Goal: Use online tool/utility: Use online tool/utility

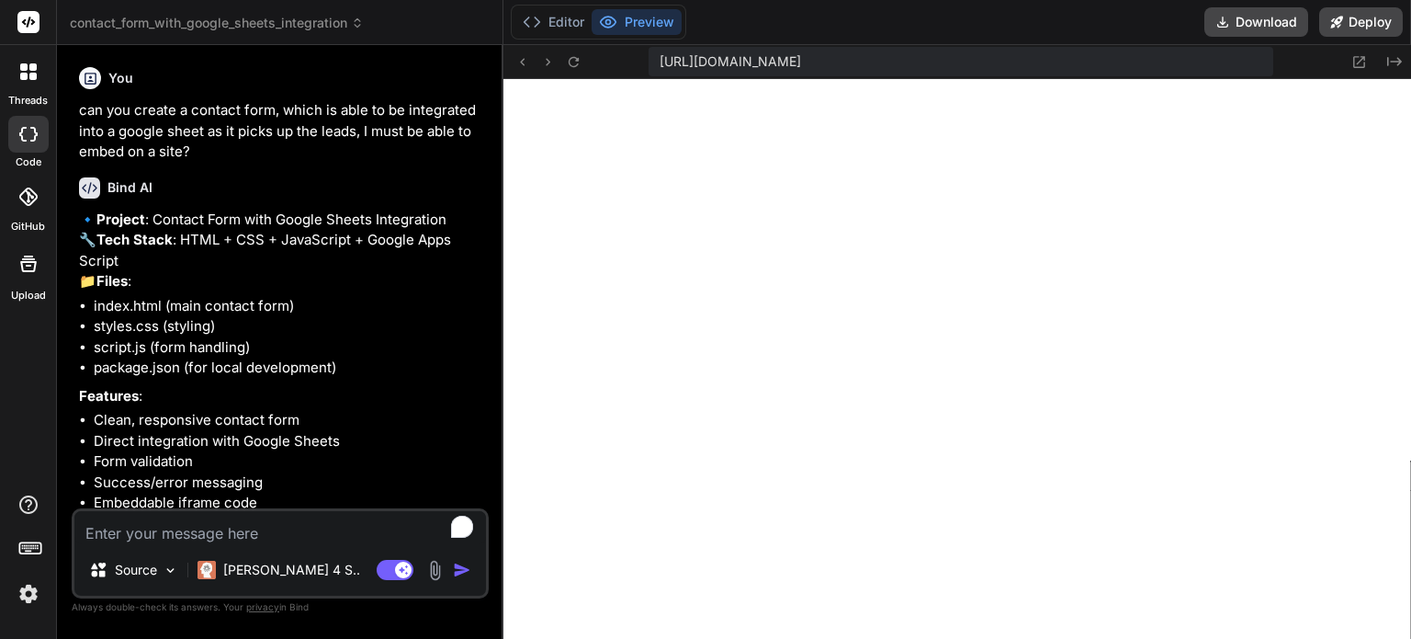
scroll to position [882, 0]
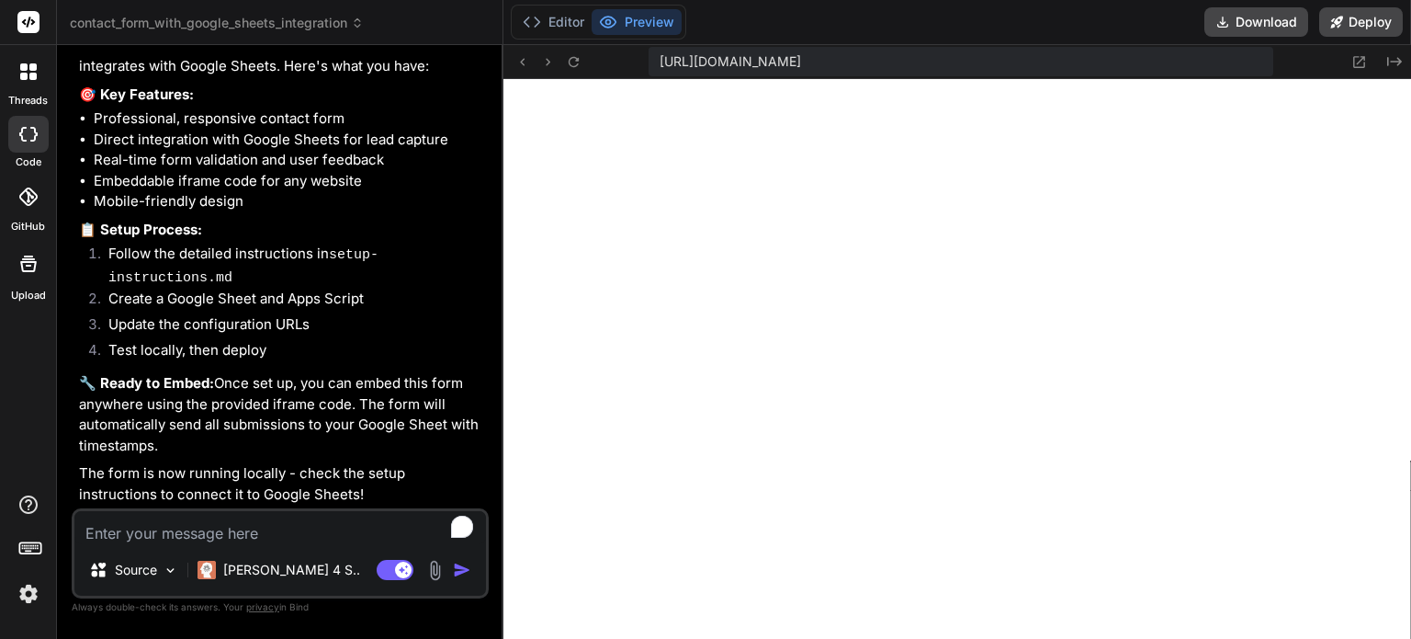
type textarea "r"
type textarea "x"
type textarea "re"
type textarea "x"
type textarea "rem"
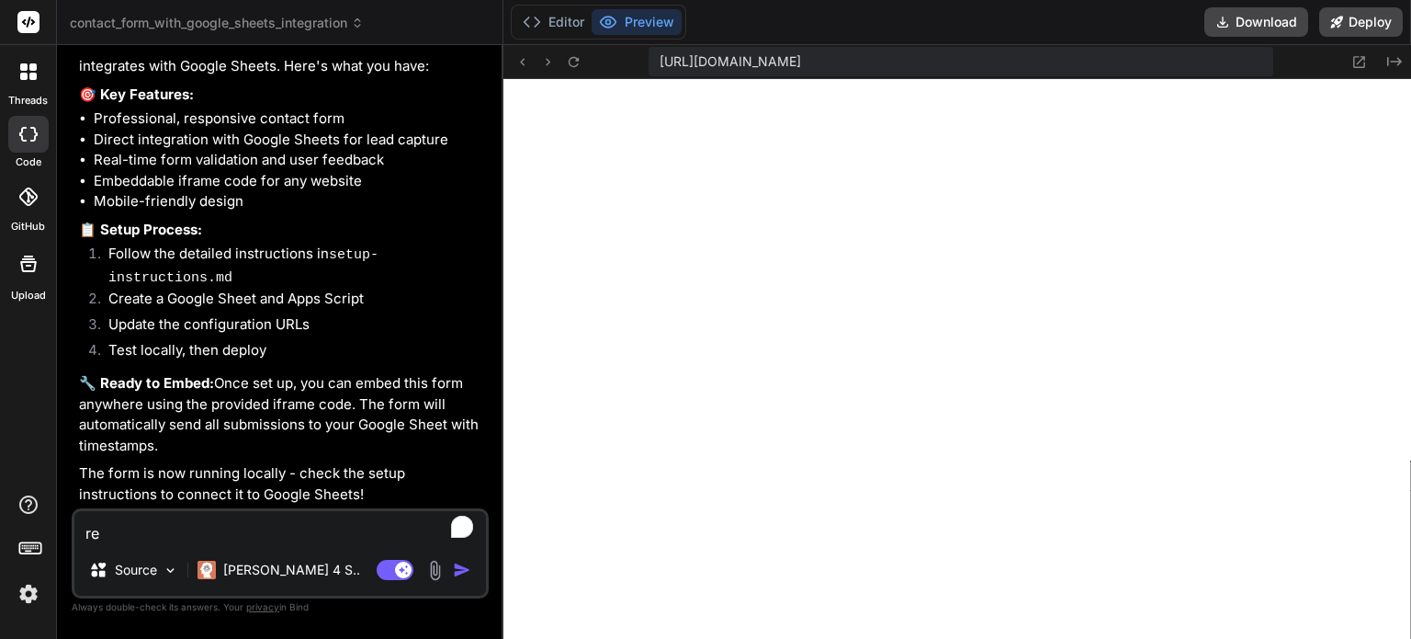
type textarea "x"
type textarea "remo"
type textarea "x"
type textarea "remov"
type textarea "x"
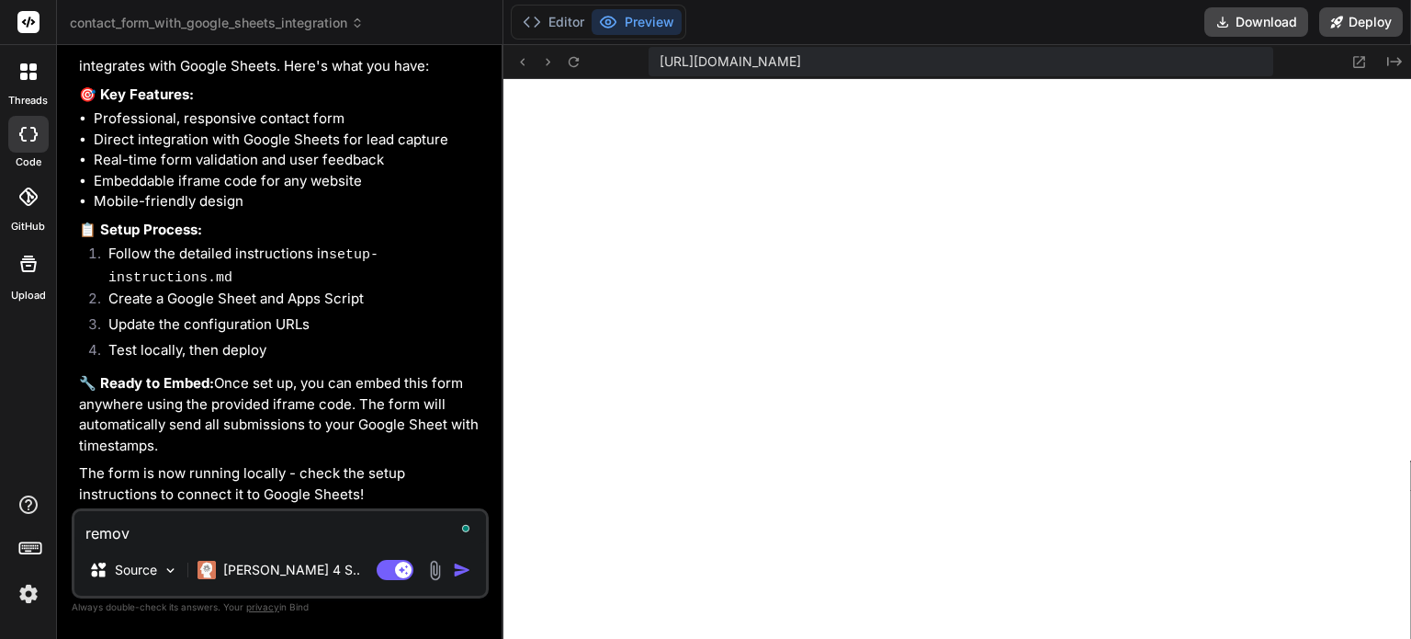
type textarea "remove"
type textarea "x"
type textarea "remove"
type textarea "x"
type textarea "remove o"
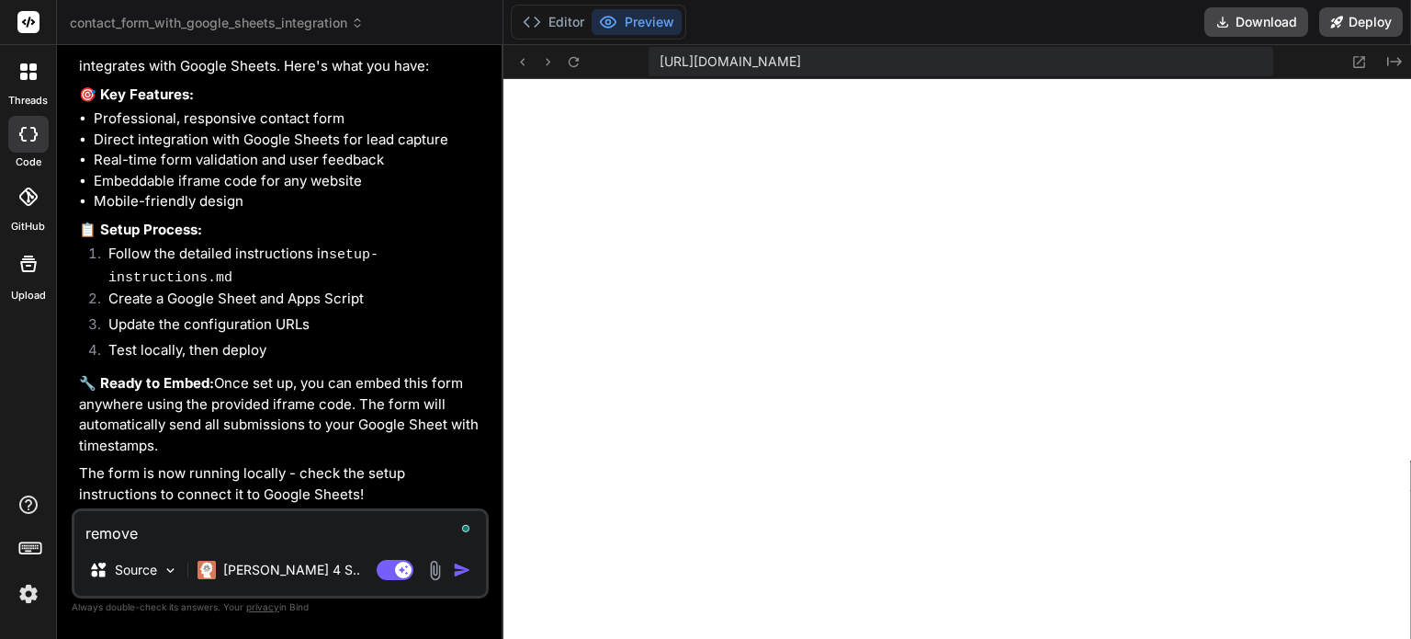
type textarea "x"
type textarea "remove or"
type textarea "x"
type textarea "remove org"
type textarea "x"
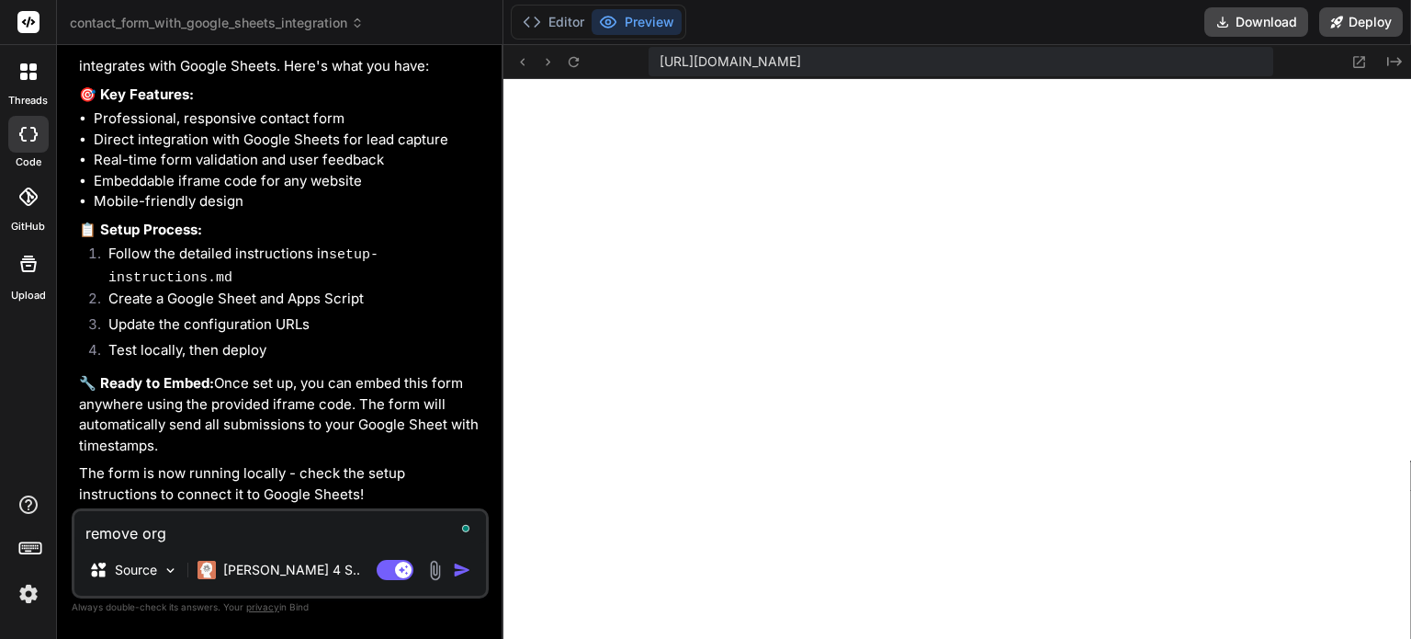
type textarea "remove orga"
type textarea "x"
type textarea "remove organ"
type textarea "x"
type textarea "remove organi"
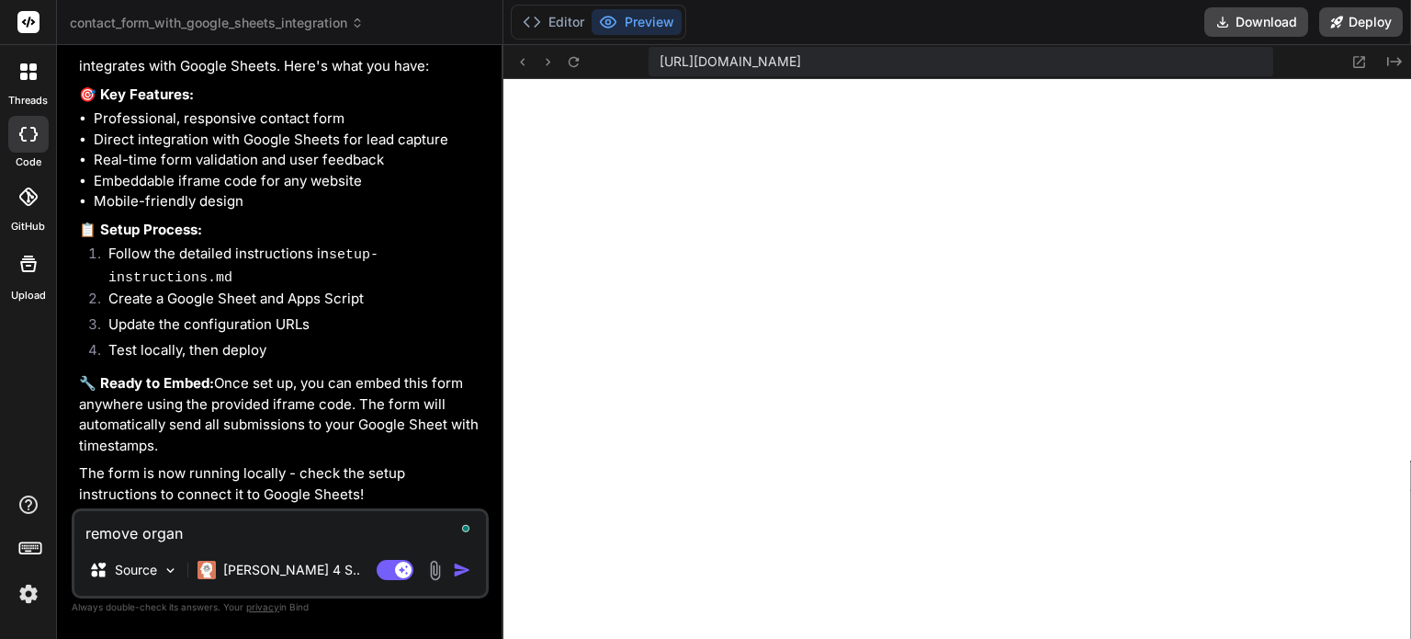
type textarea "x"
type textarea "remove organiz"
type textarea "x"
type textarea "remove organiza"
type textarea "x"
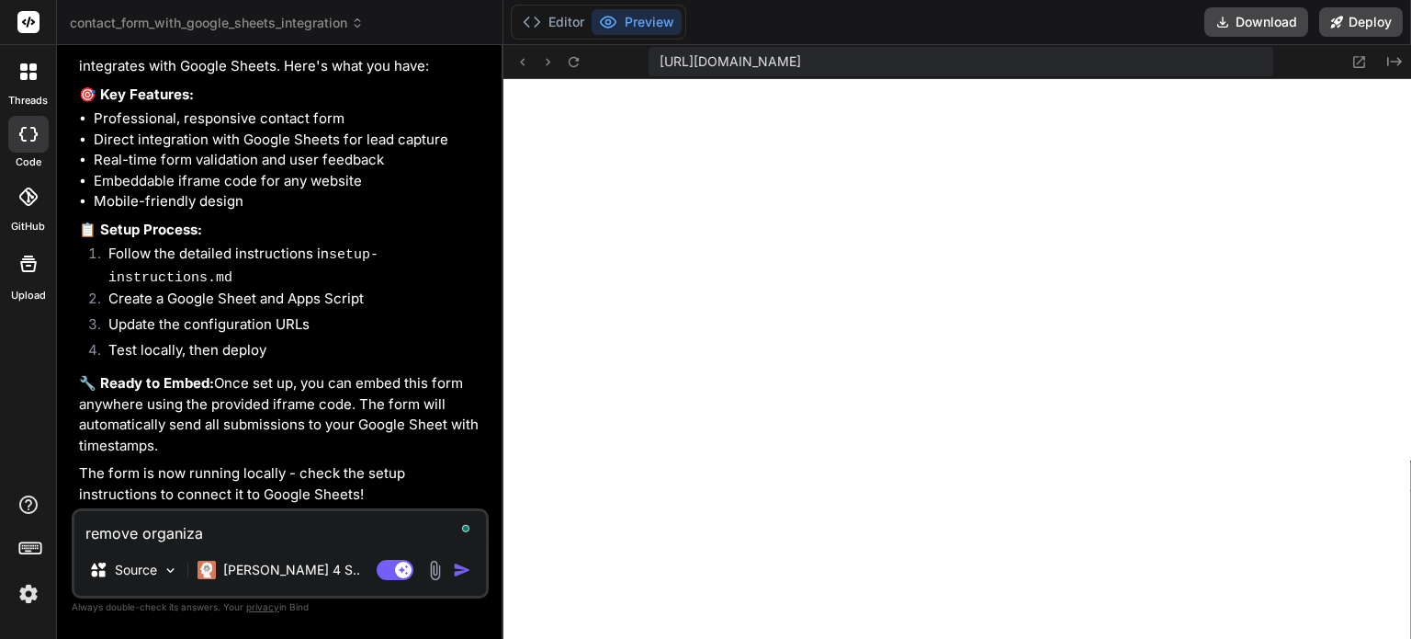
type textarea "remove organizat"
type textarea "x"
type textarea "remove organizati"
type textarea "x"
type textarea "remove organizatio"
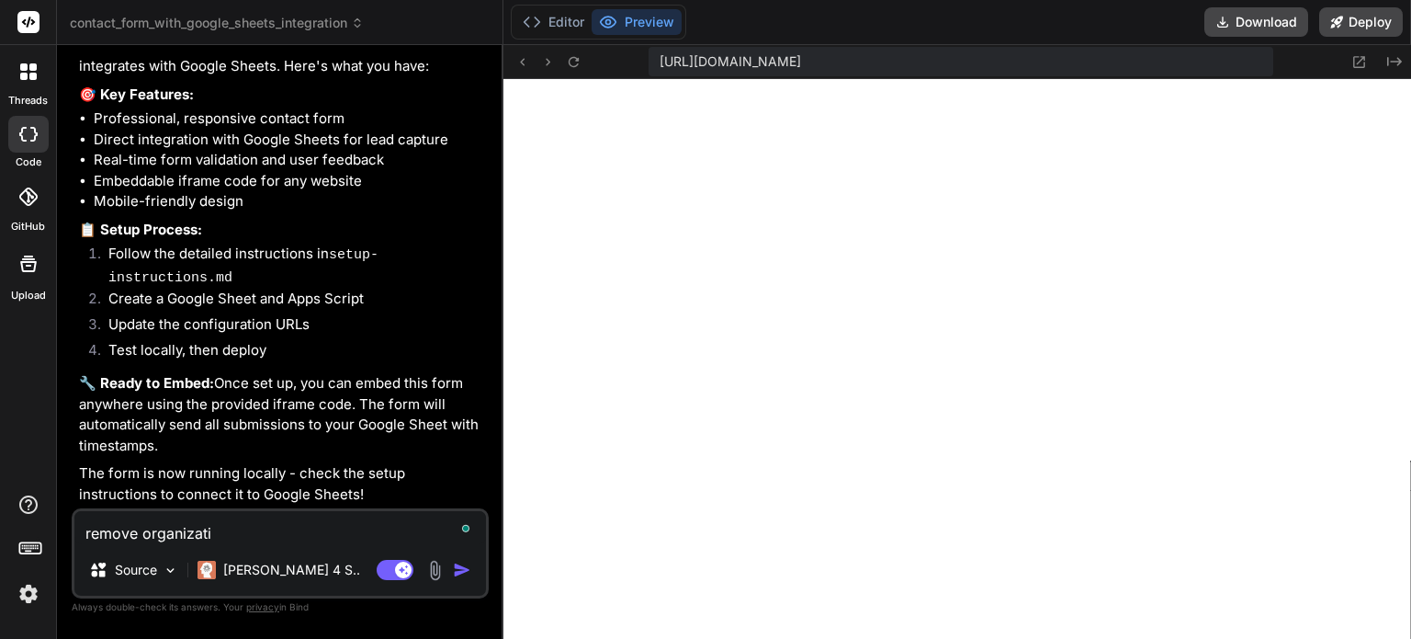
type textarea "x"
type textarea "remove organization"
type textarea "x"
type textarea "remove organization"
type textarea "x"
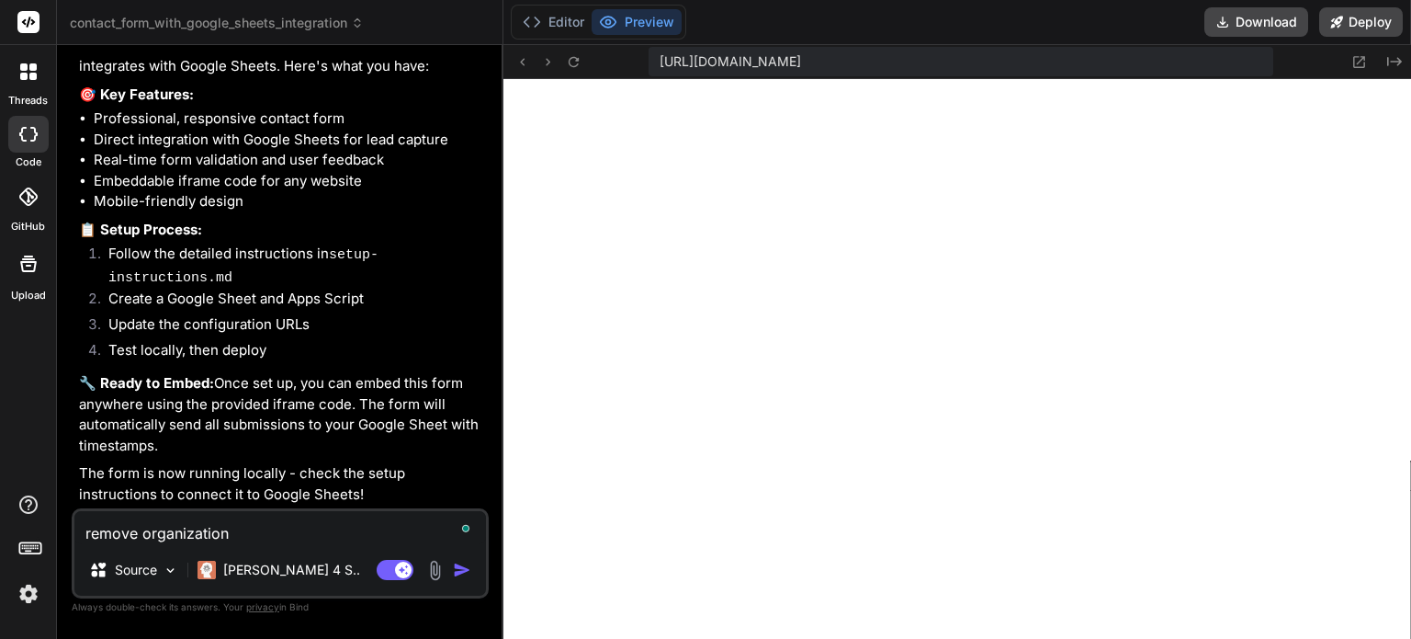
type textarea "remove organization a"
type textarea "x"
type textarea "remove organization an"
type textarea "x"
type textarea "remove organization and"
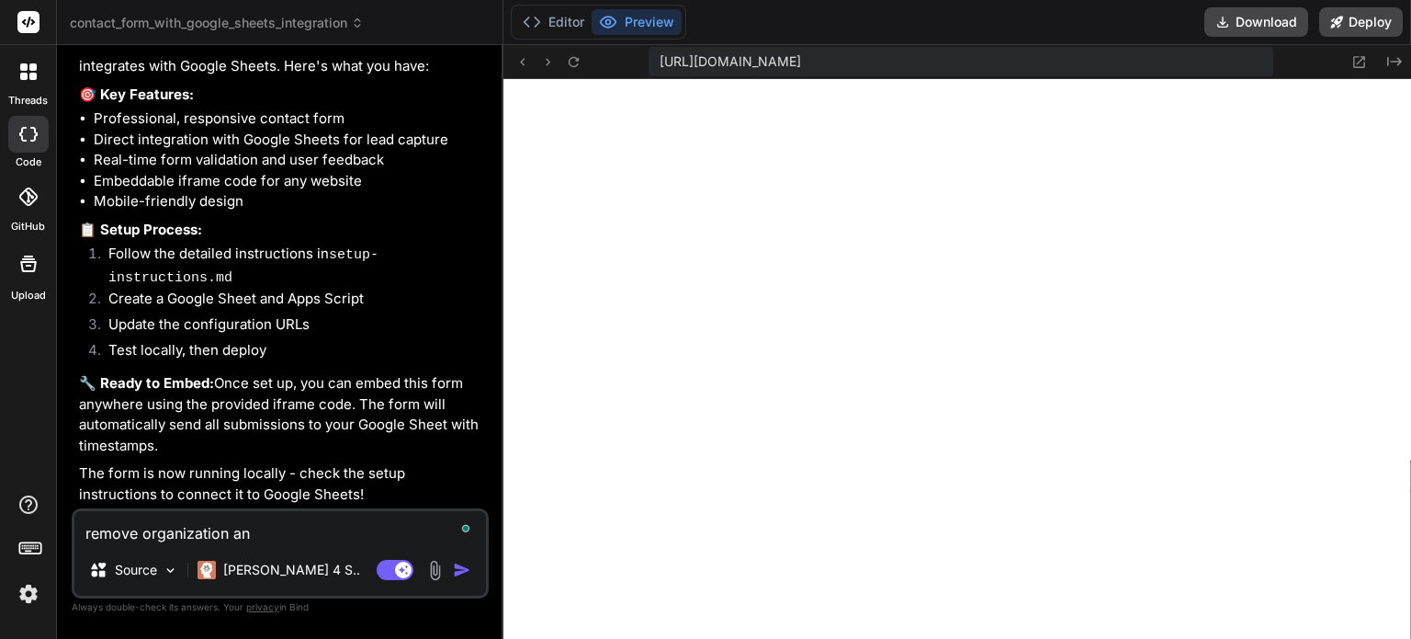
type textarea "x"
type textarea "remove organization and"
type textarea "x"
type textarea "remove organization and p"
type textarea "x"
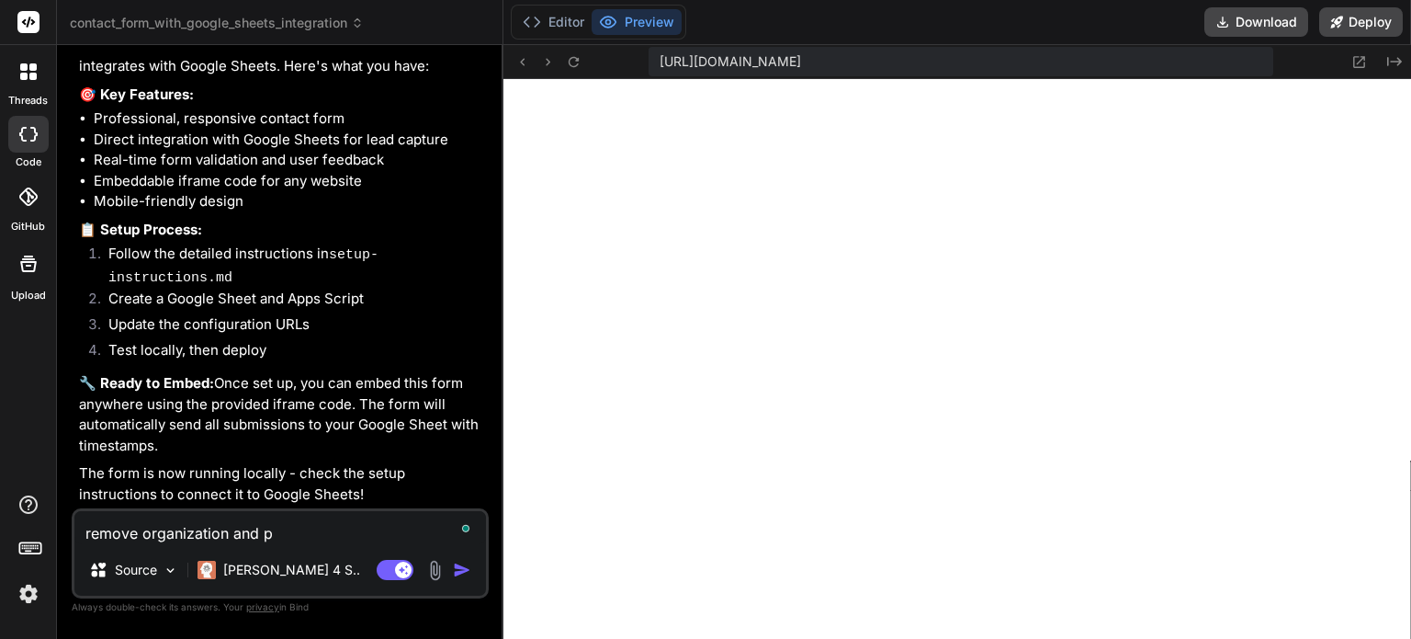
type textarea "remove organization and ph"
type textarea "x"
type textarea "remove organization and pho"
type textarea "x"
type textarea "remove organization and phon"
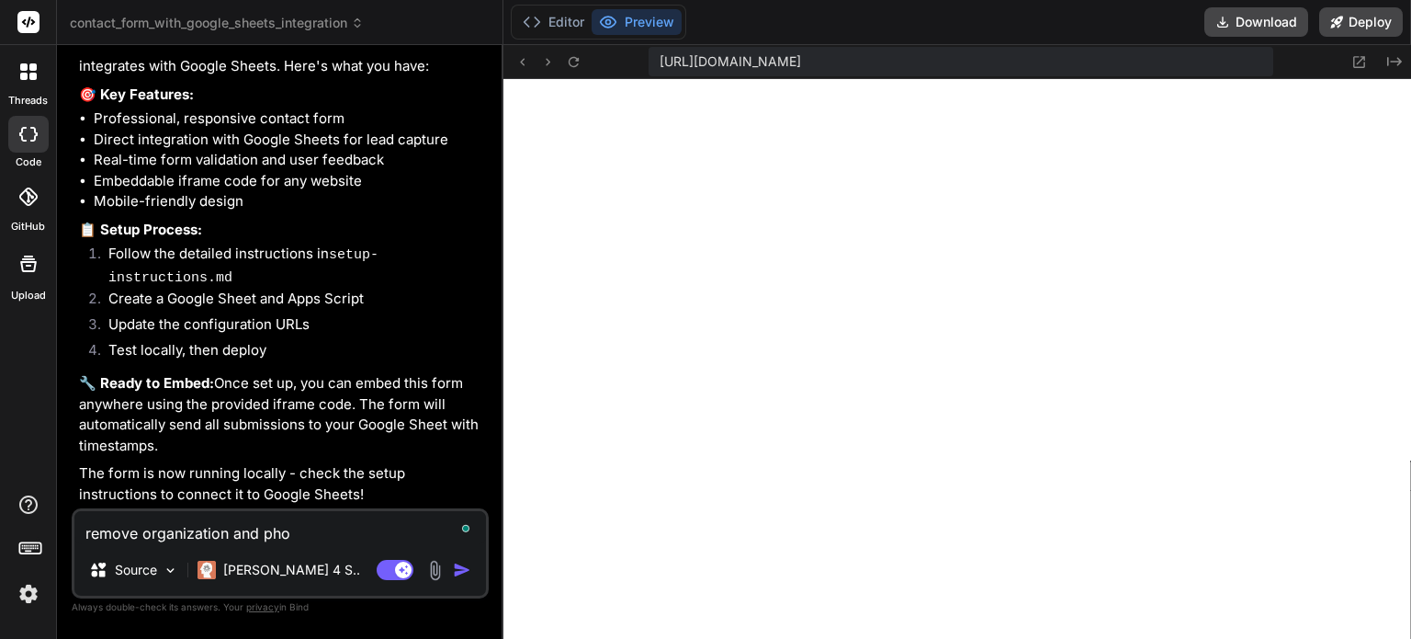
type textarea "x"
type textarea "remove organization and phone"
type textarea "x"
type textarea "remove organization and phone"
type textarea "x"
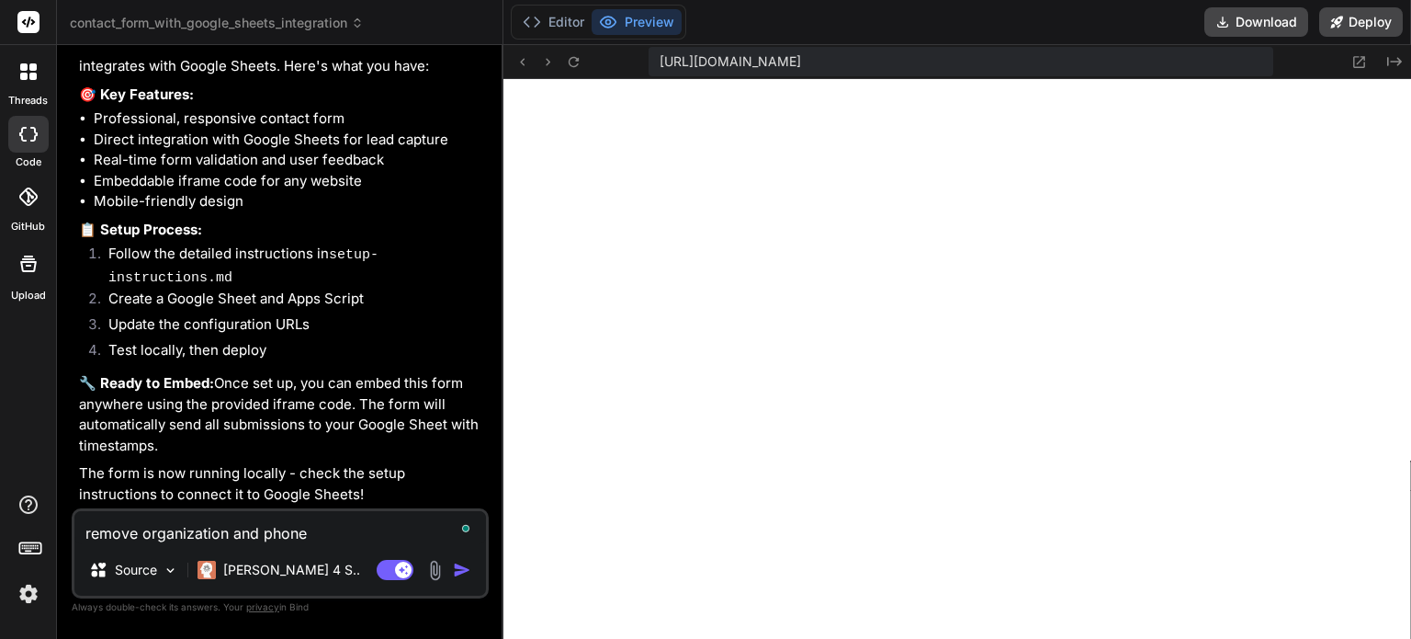
type textarea "remove organization and phone n"
type textarea "x"
type textarea "remove organization and phone nu"
type textarea "x"
type textarea "remove organization and phone num"
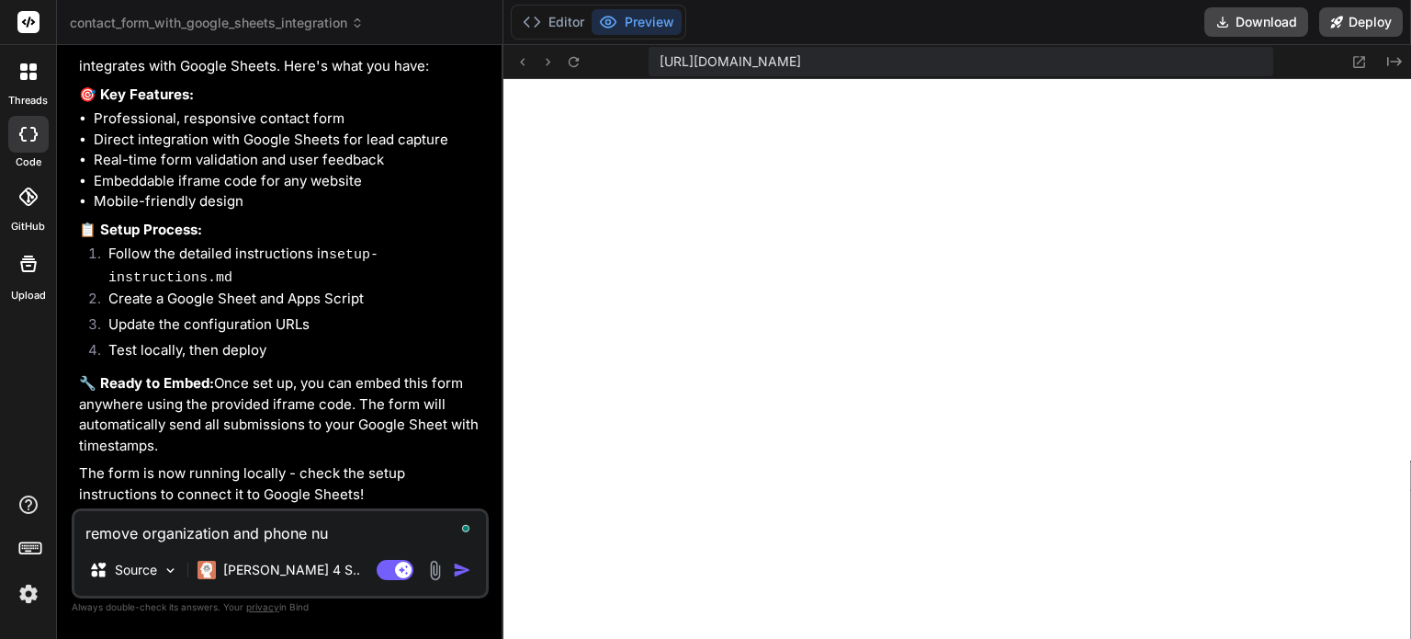
type textarea "x"
type textarea "remove organization and phone numb"
type textarea "x"
type textarea "remove organization and phone numbe"
type textarea "x"
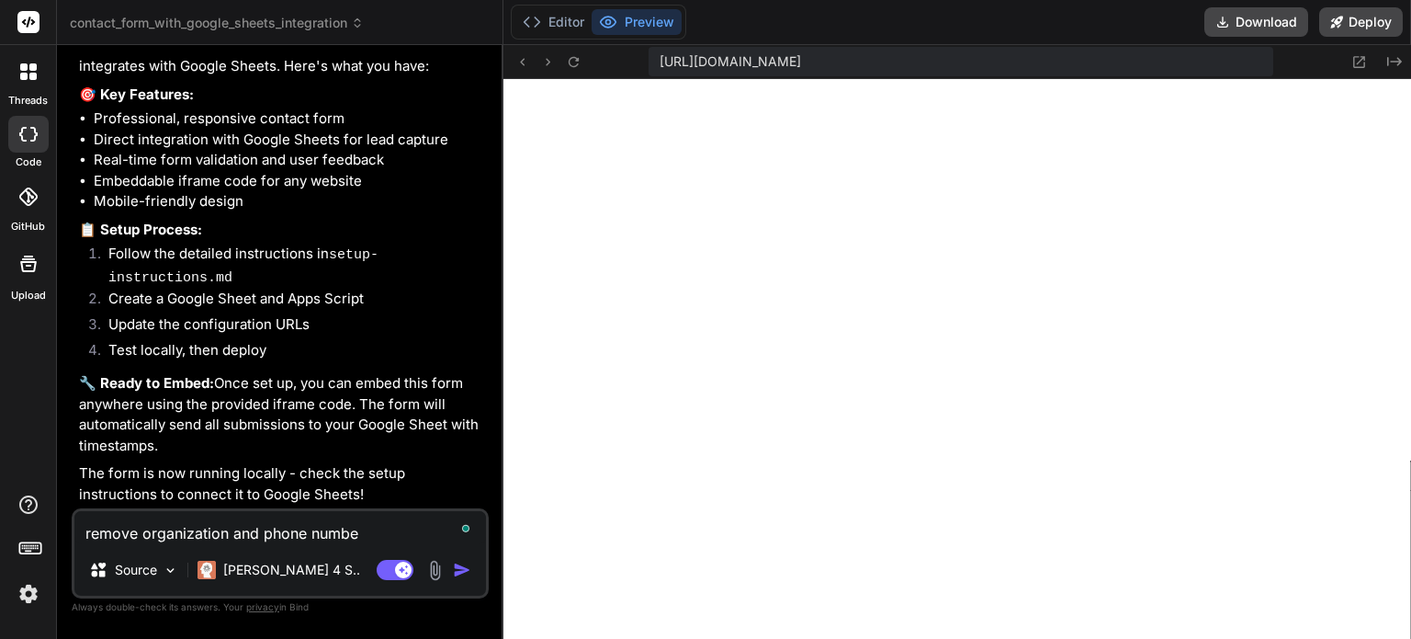
type textarea "remove organization and phone number"
type textarea "x"
type textarea "remove organization and phone number"
click at [459, 566] on img "button" at bounding box center [462, 570] width 18 height 18
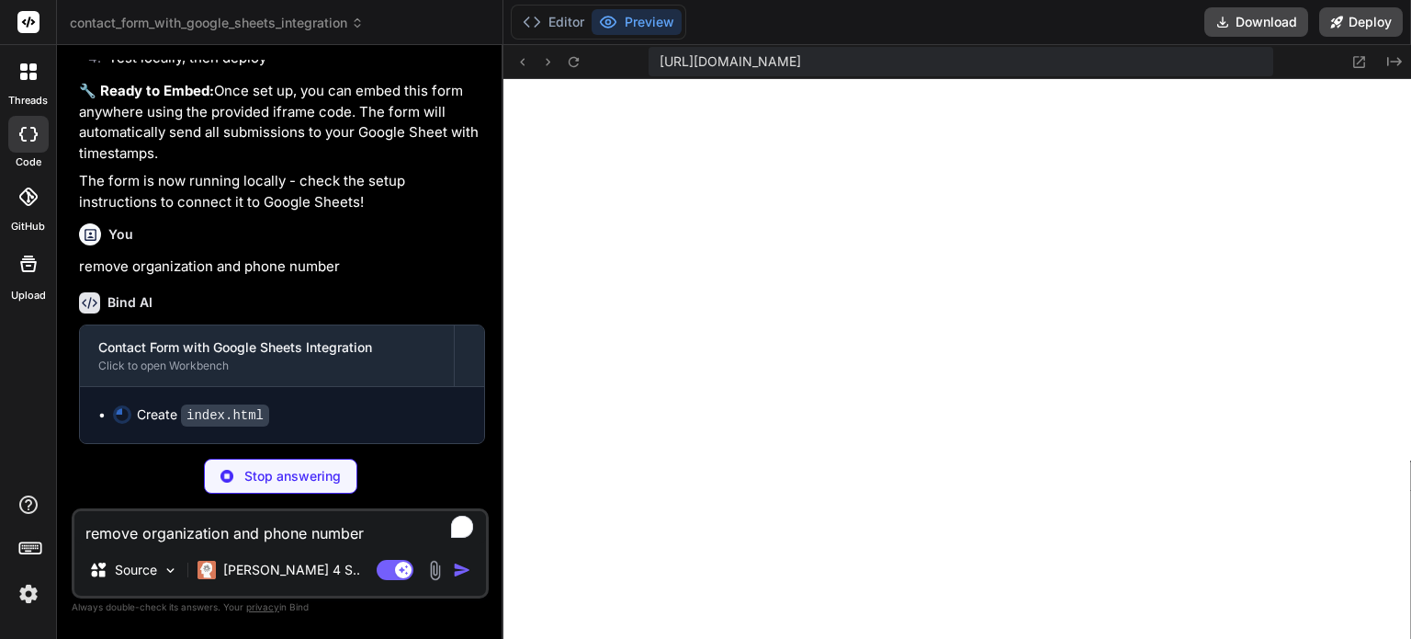
scroll to position [1532, 0]
type textarea "x"
type textarea "</body> </html>"
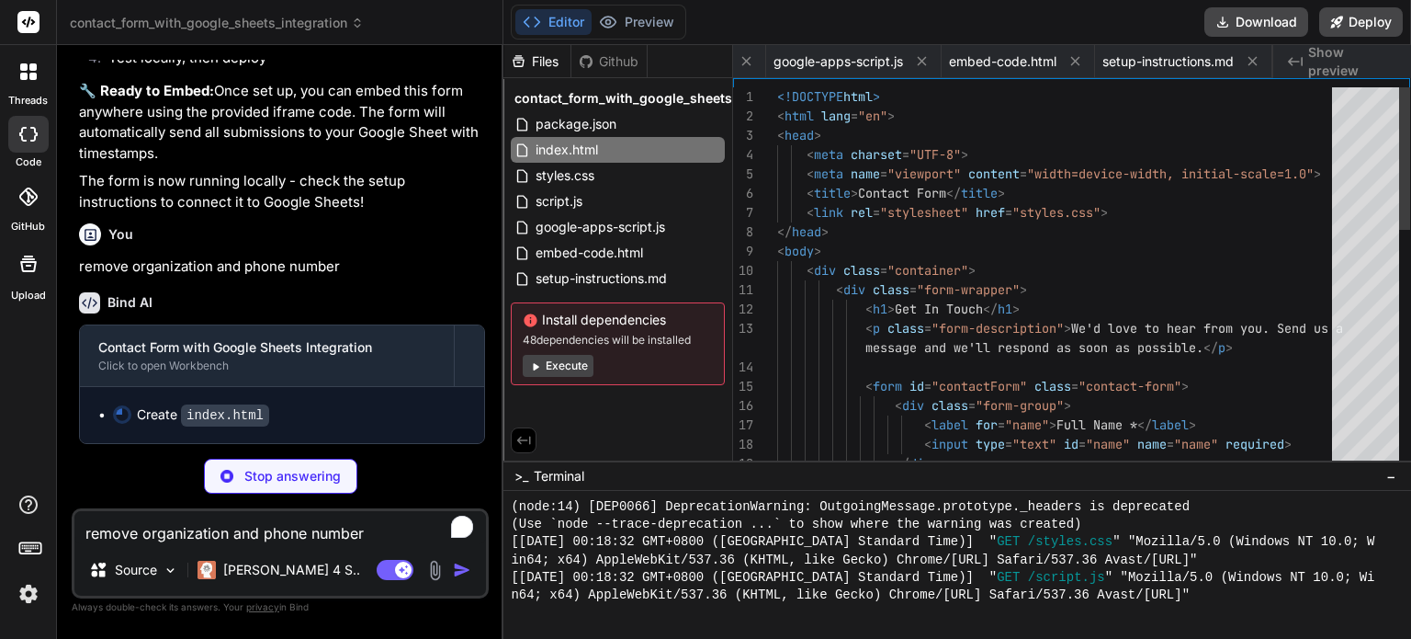
scroll to position [0, 127]
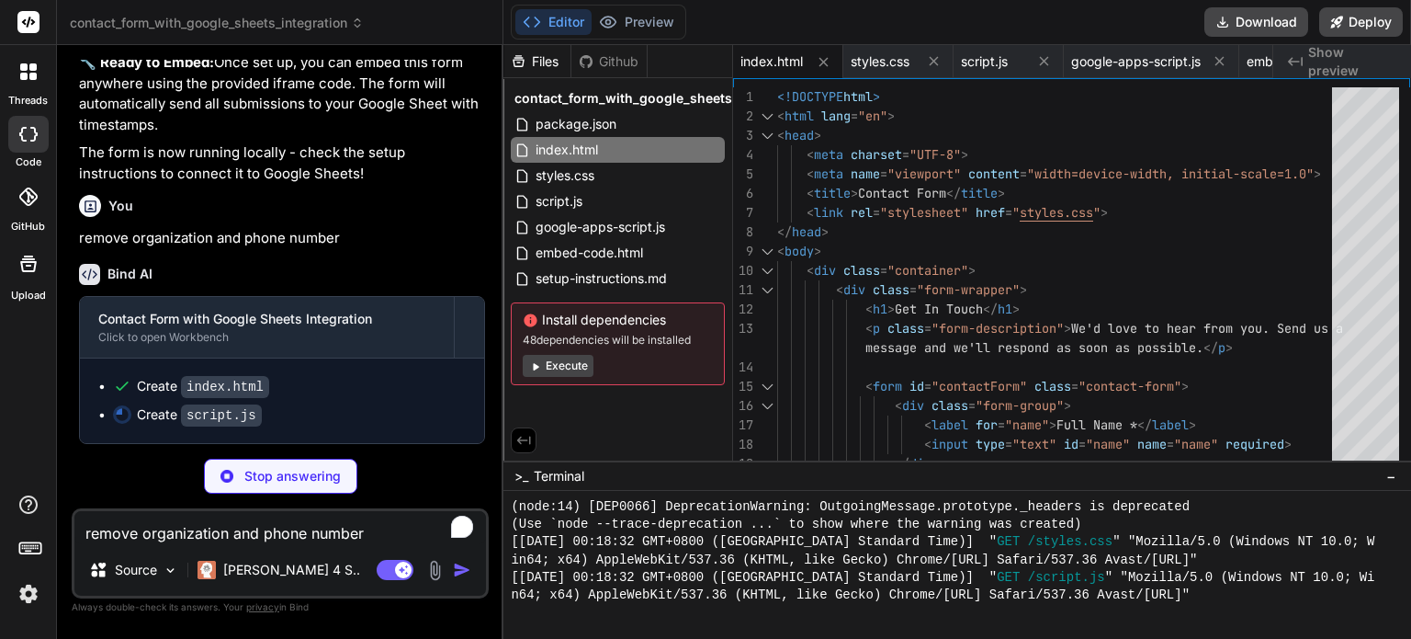
type textarea "x"
type textarea "// Check if running in iframe and apply styles if (window.self !== [DOMAIN_NAME…"
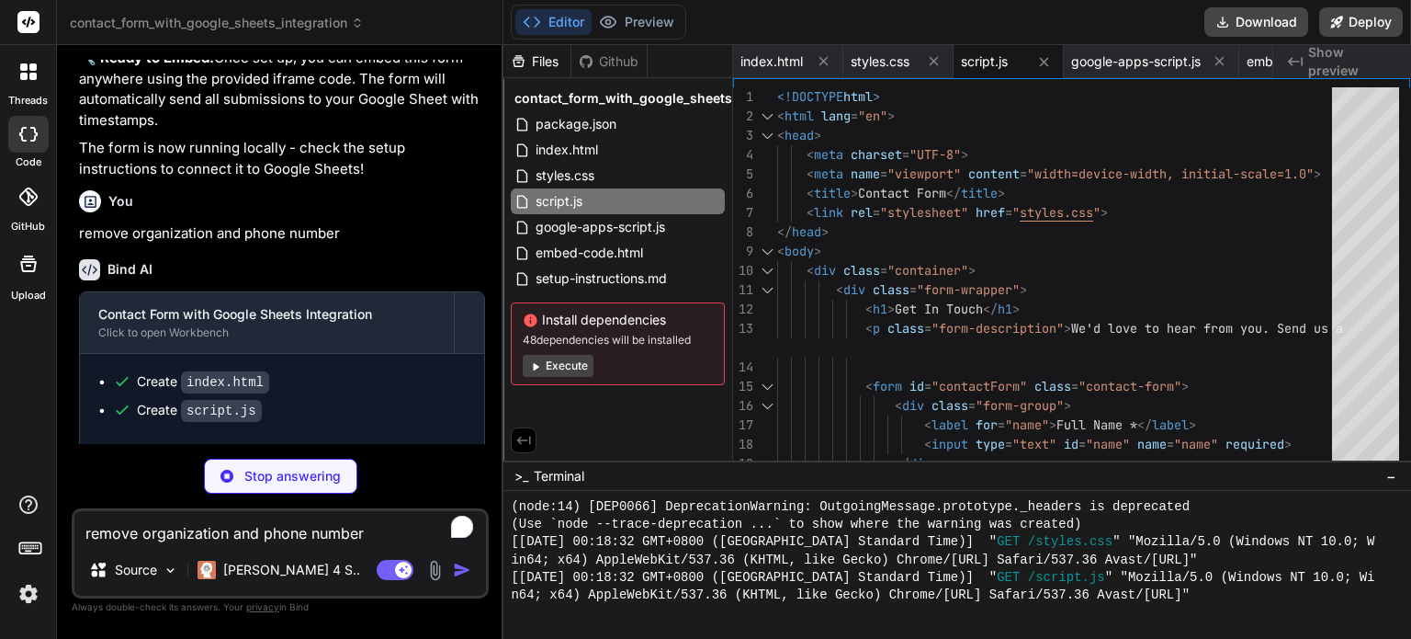
type textarea "x"
type textarea "// Return error response return ContentService .createTextOutput(JSON.stringify…"
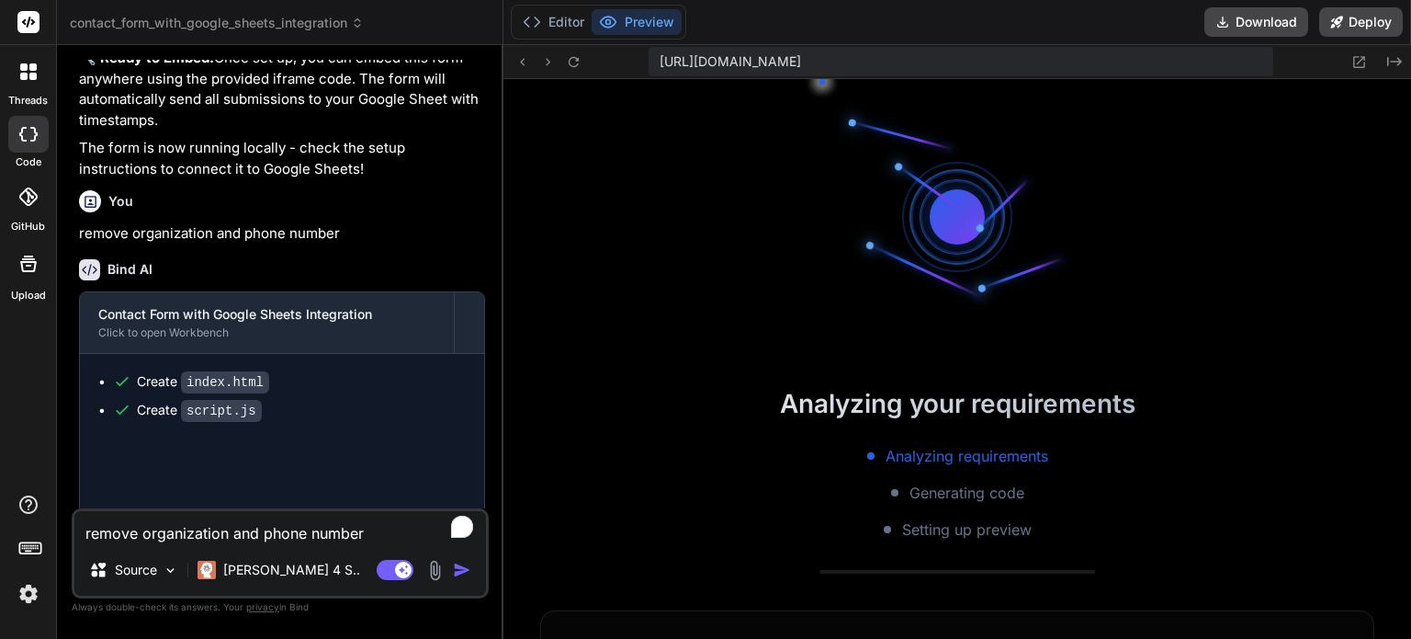
type textarea "x"
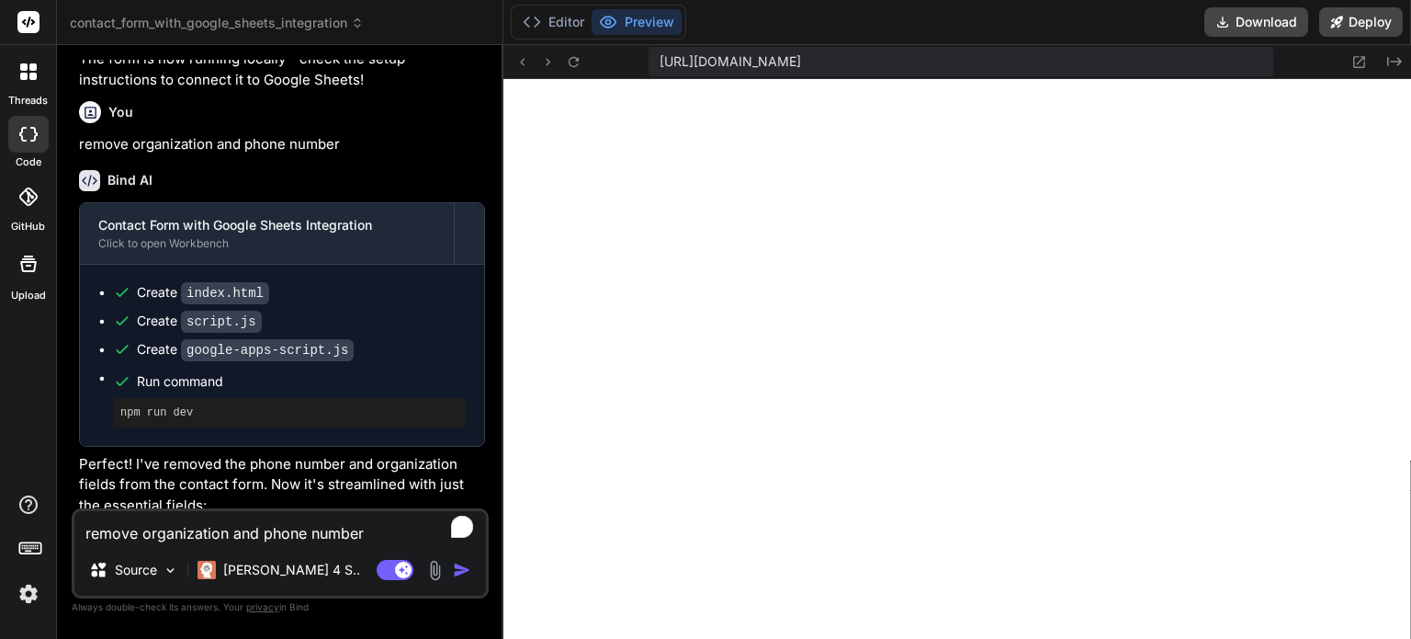
scroll to position [1821, 0]
